Goal: Transaction & Acquisition: Purchase product/service

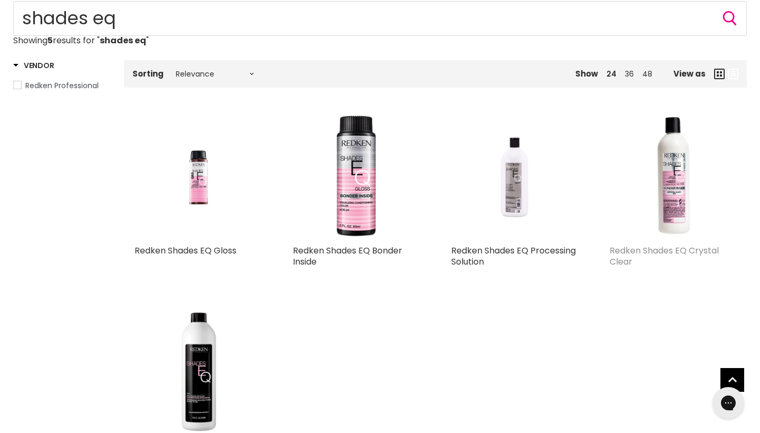
click at [667, 249] on link "Redken Shades EQ Crystal Clear" at bounding box center [664, 255] width 109 height 23
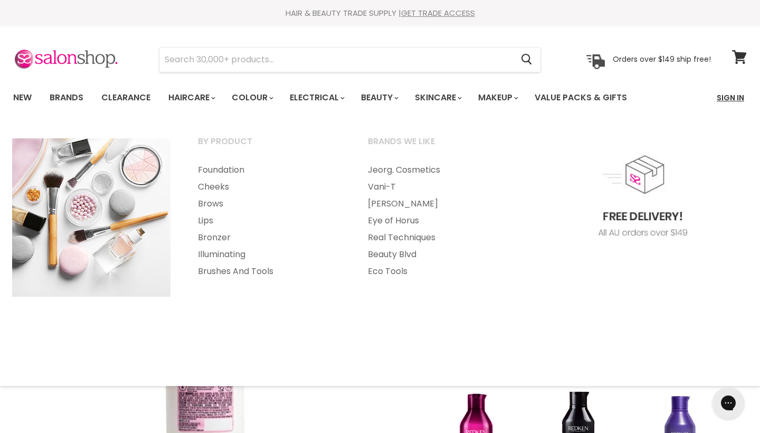
click at [724, 98] on link "Sign In" at bounding box center [731, 98] width 40 height 22
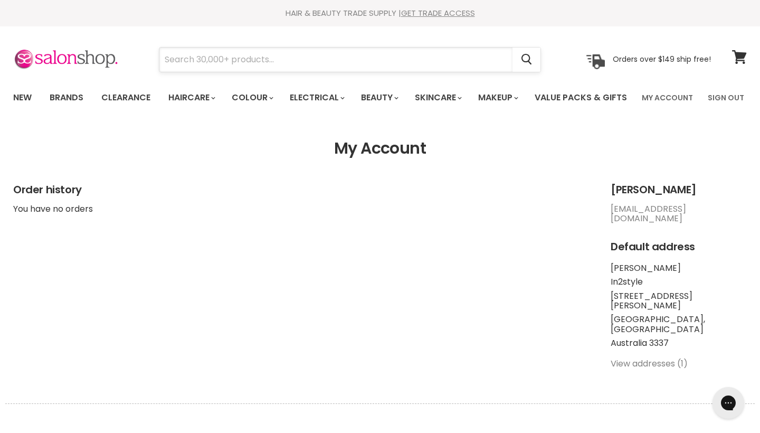
click at [441, 49] on input "Search" at bounding box center [335, 60] width 353 height 24
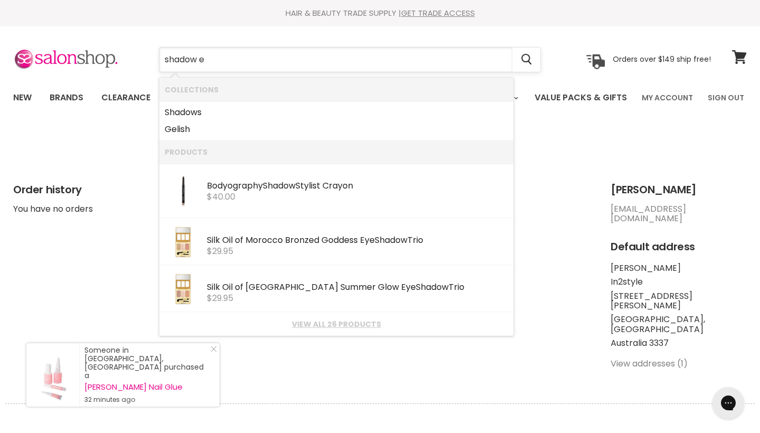
type input "shadow eq"
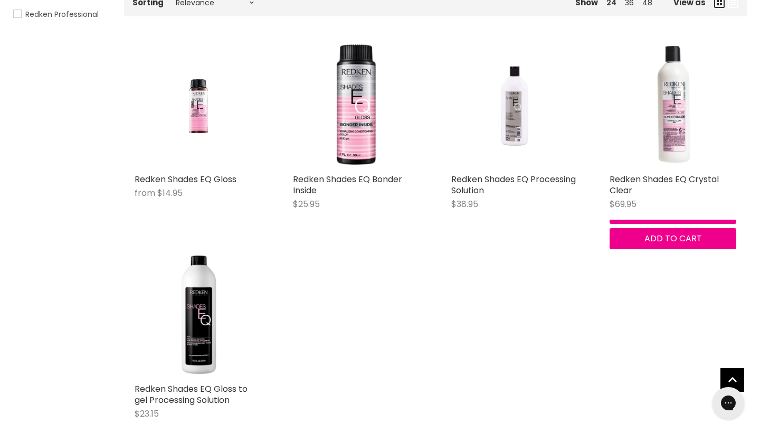
click at [671, 150] on img "Main content" at bounding box center [672, 105] width 71 height 127
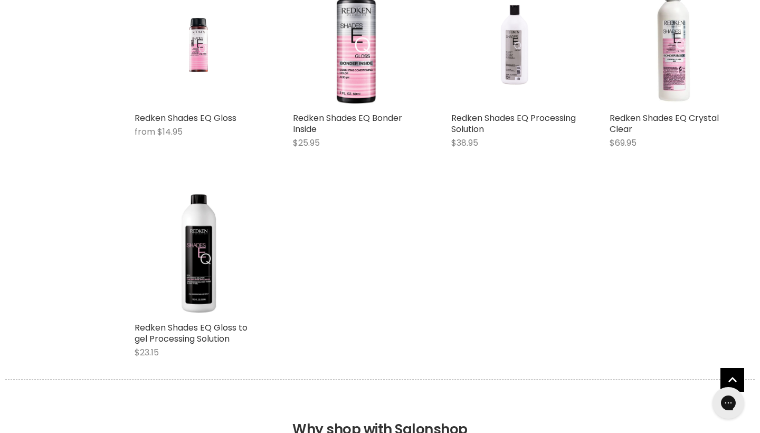
scroll to position [252, 0]
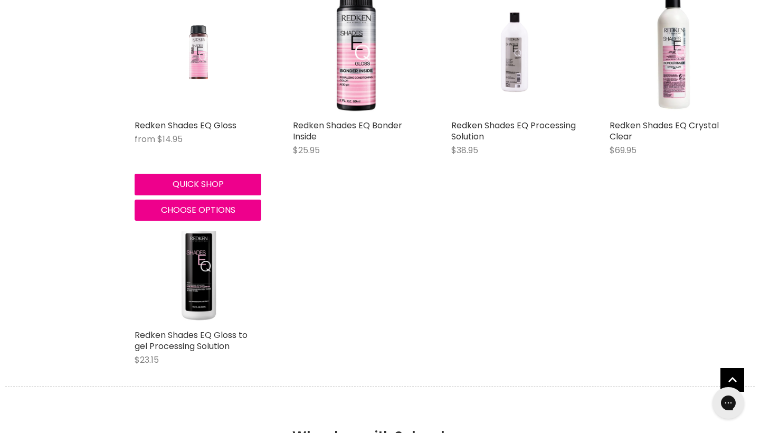
click at [196, 115] on img "Main content" at bounding box center [198, 51] width 84 height 127
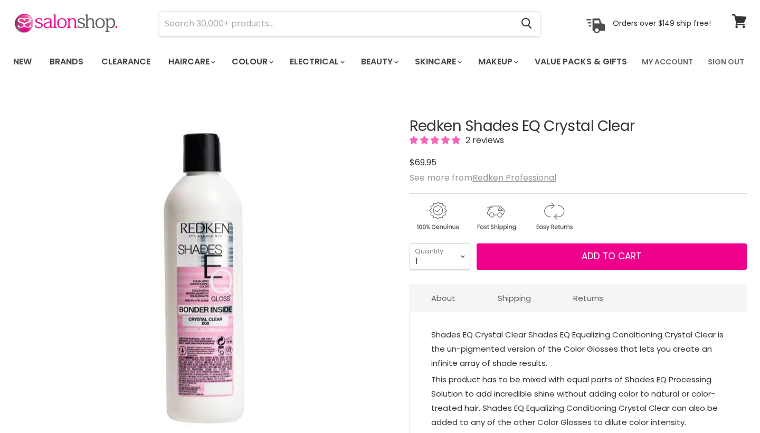
scroll to position [36, 0]
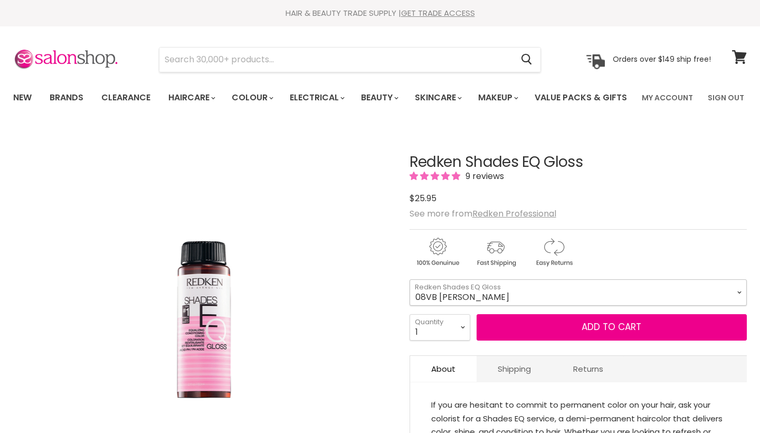
click at [477, 306] on select "08VB [PERSON_NAME] 05V Cosmic Violet 06VB [GEOGRAPHIC_DATA] 04NA Storm Cloud 06…" at bounding box center [578, 292] width 337 height 26
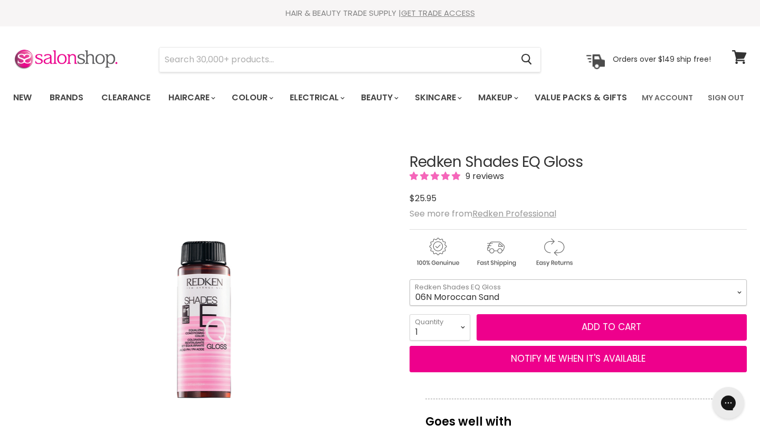
select select "06N Moroccan Sand"
